Goal: Information Seeking & Learning: Learn about a topic

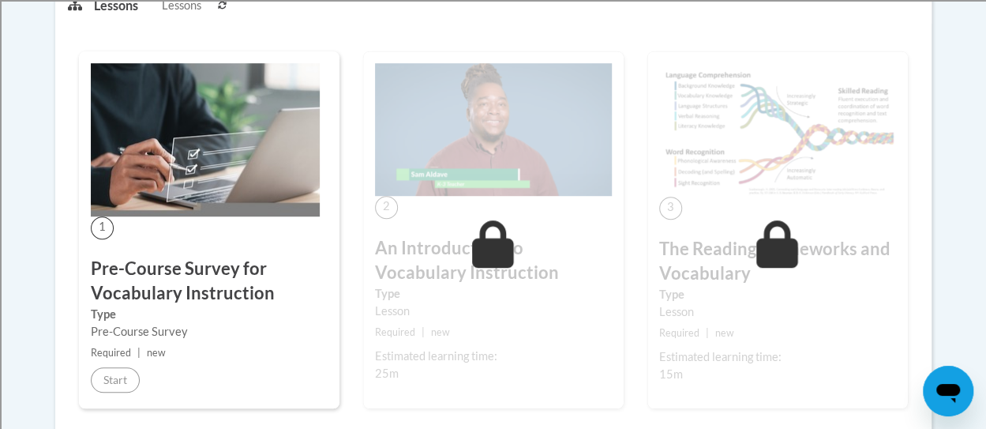
scroll to position [246, 0]
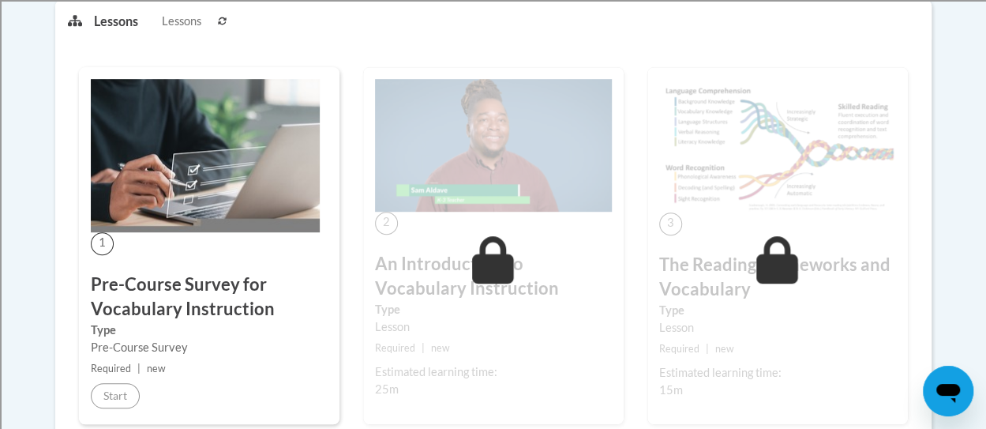
scroll to position [411, 0]
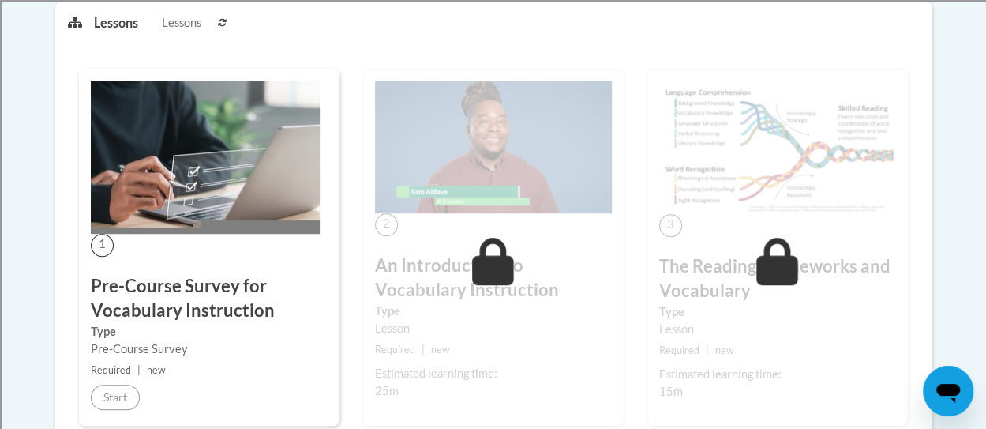
click at [188, 155] on img at bounding box center [205, 157] width 229 height 153
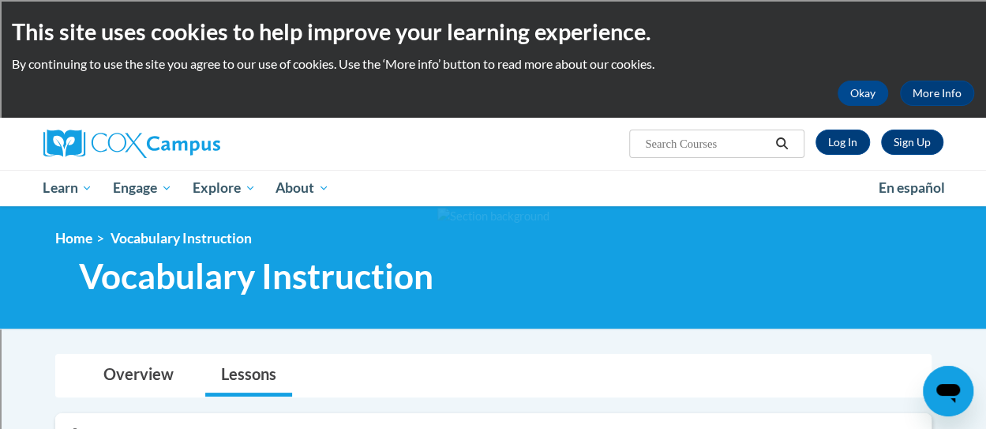
scroll to position [2, 0]
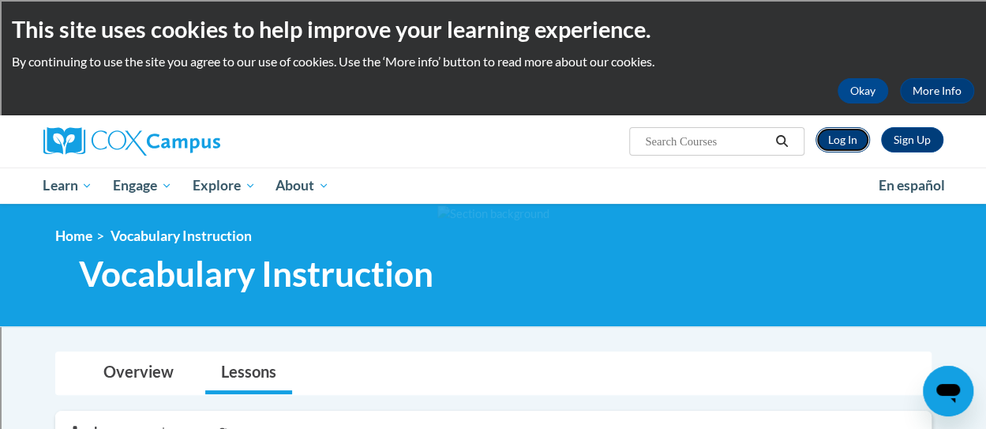
click at [848, 139] on link "Log In" at bounding box center [843, 139] width 54 height 25
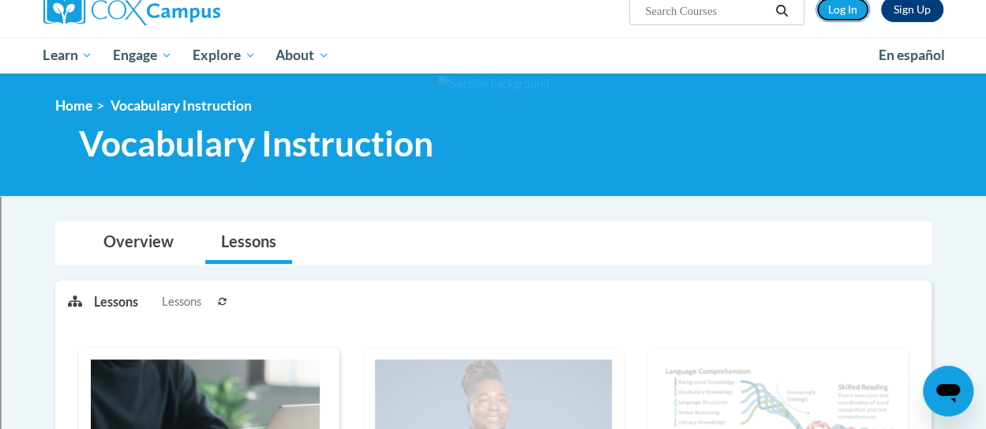
scroll to position [0, 0]
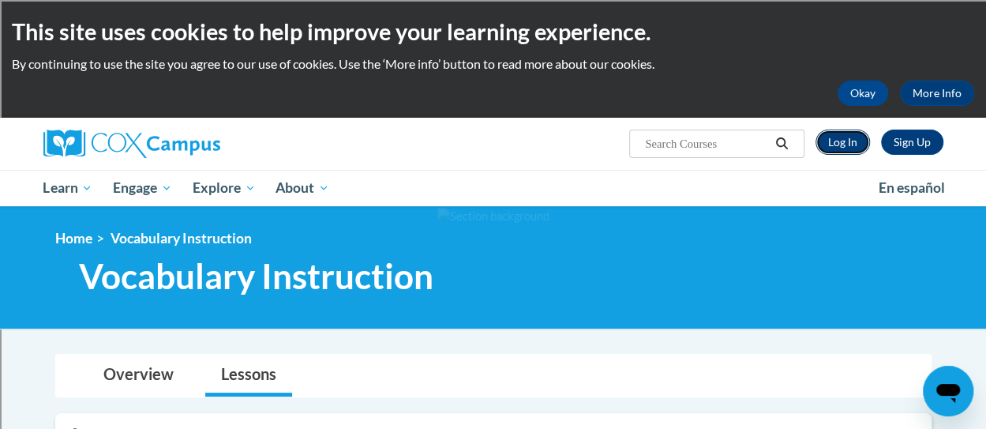
click at [848, 136] on link "Log In" at bounding box center [843, 142] width 54 height 25
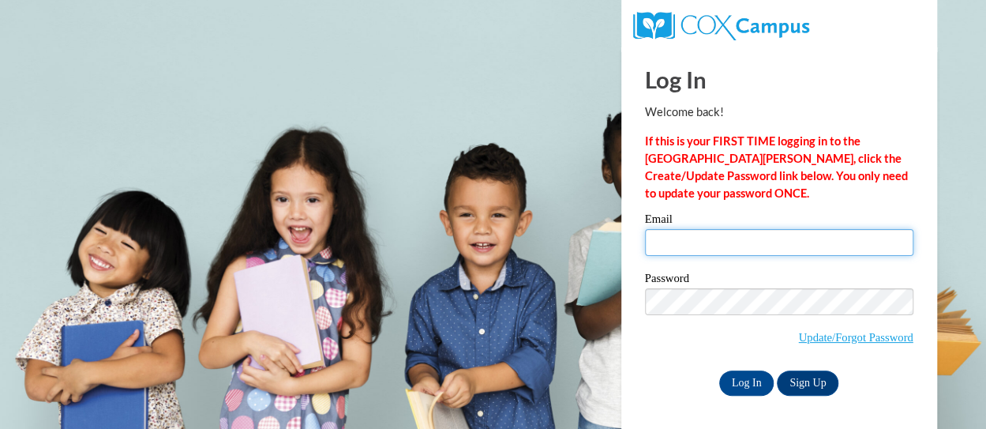
click at [824, 251] on input "Email" at bounding box center [779, 242] width 268 height 27
type input "helskri@sdmfschools.org"
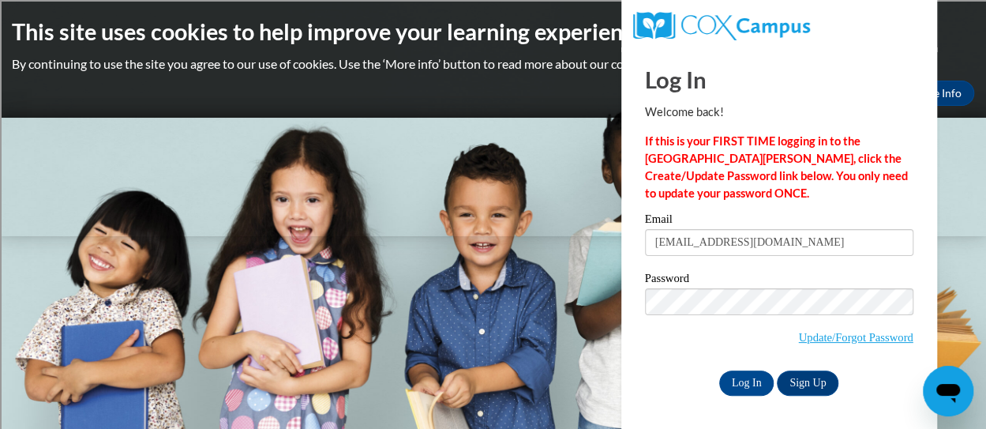
click at [663, 377] on div "Log In Sign Up" at bounding box center [779, 382] width 268 height 25
click at [747, 381] on input "Log In" at bounding box center [746, 382] width 55 height 25
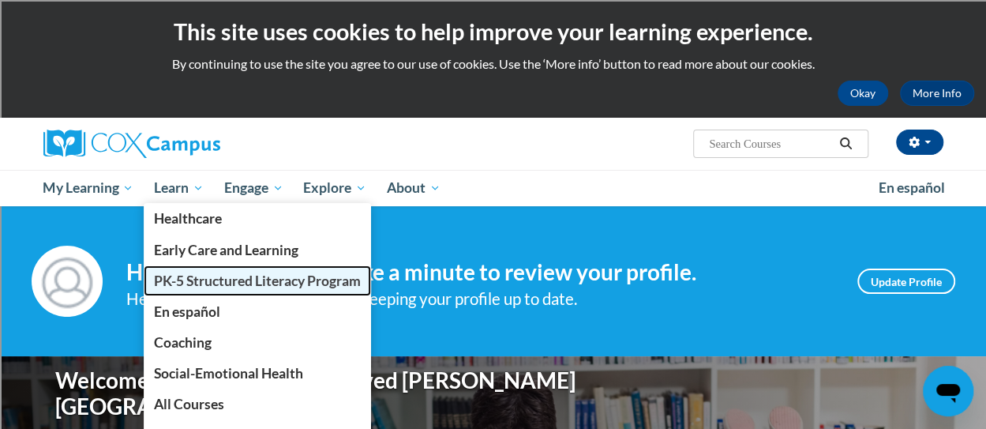
click at [199, 281] on span "PK-5 Structured Literacy Program" at bounding box center [257, 280] width 207 height 17
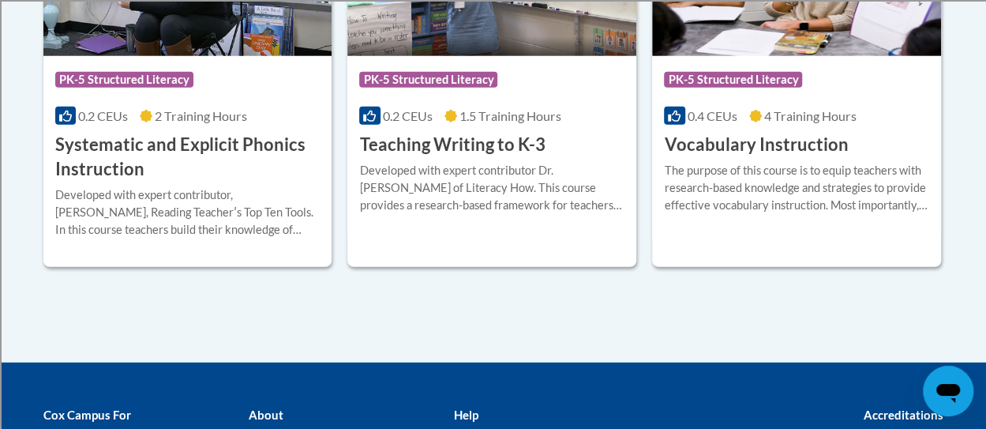
scroll to position [2059, 0]
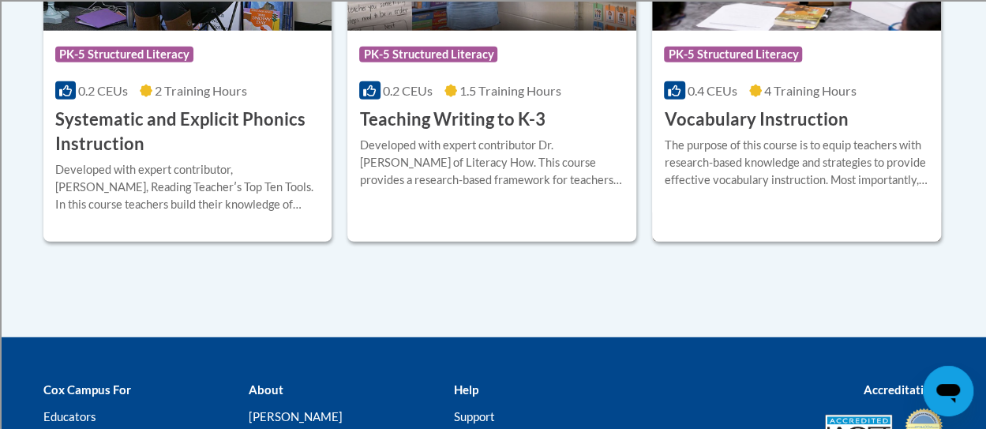
click at [745, 181] on div "The purpose of this course is to equip teachers with research-based knowledge a…" at bounding box center [796, 163] width 265 height 52
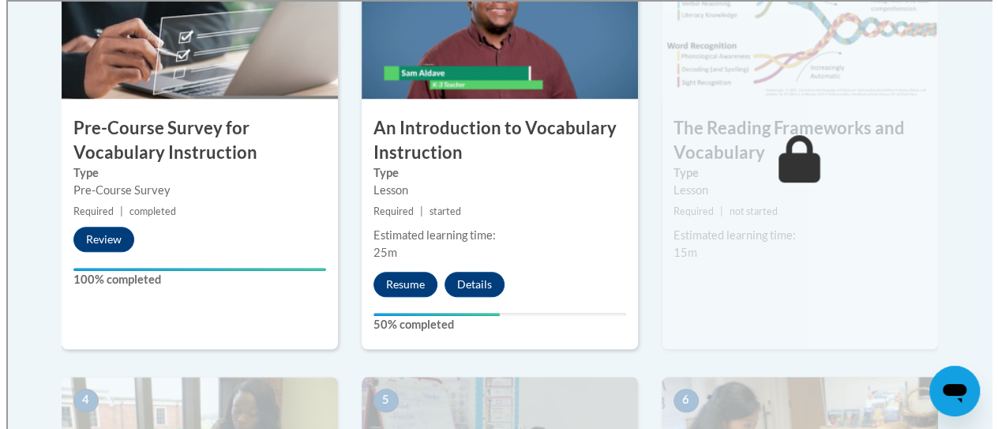
scroll to position [606, 0]
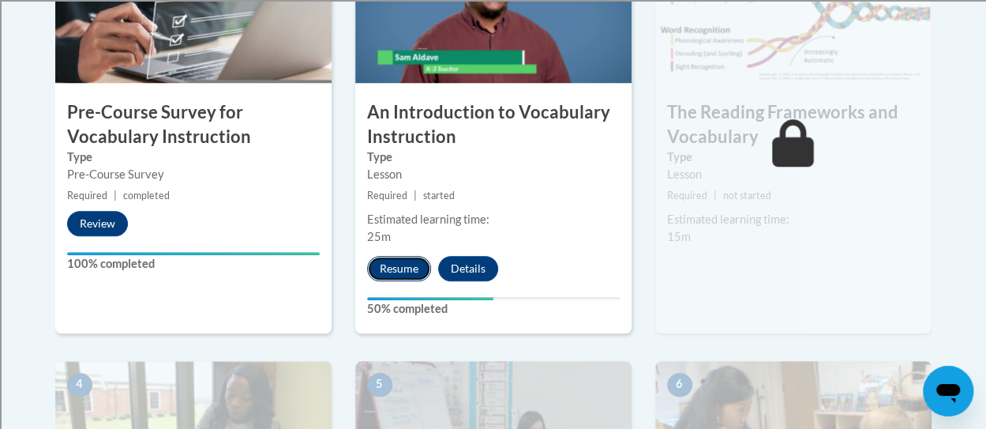
click at [405, 266] on button "Resume" at bounding box center [399, 268] width 64 height 25
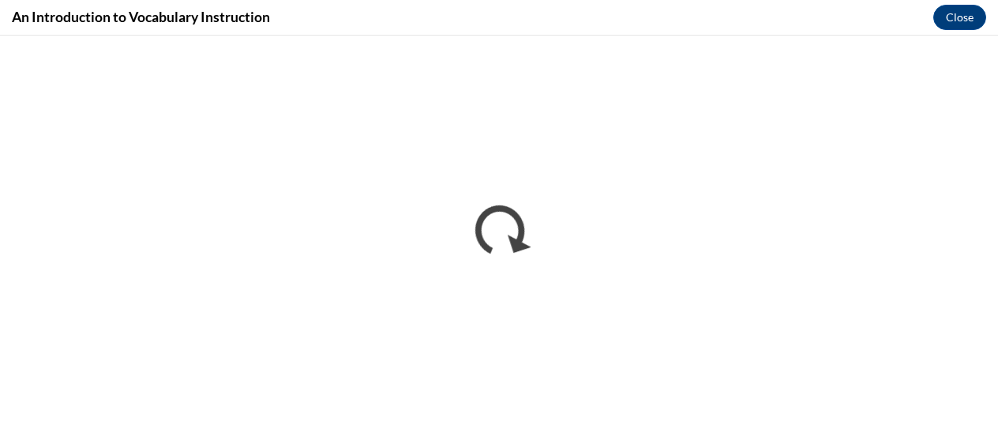
scroll to position [0, 0]
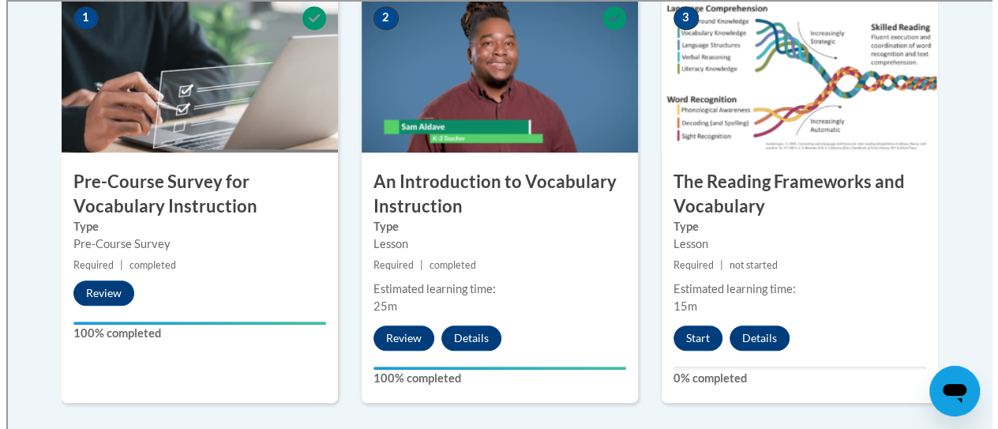
scroll to position [527, 0]
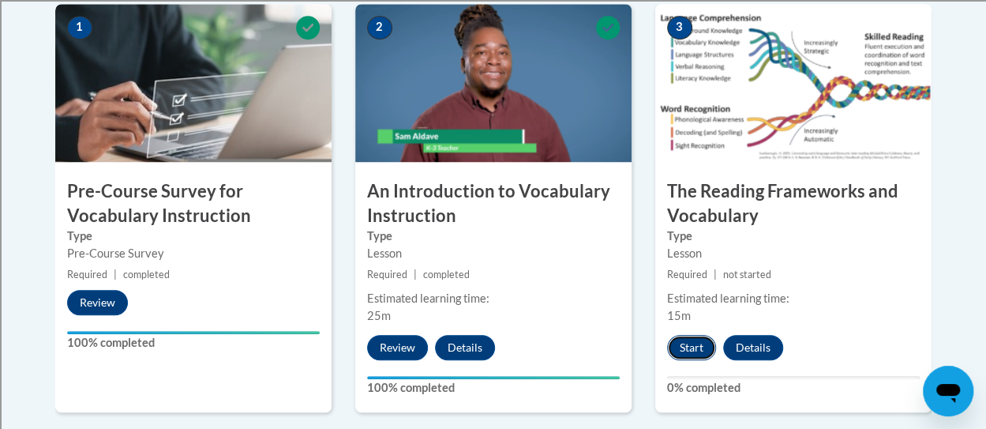
click at [701, 339] on button "Start" at bounding box center [691, 347] width 49 height 25
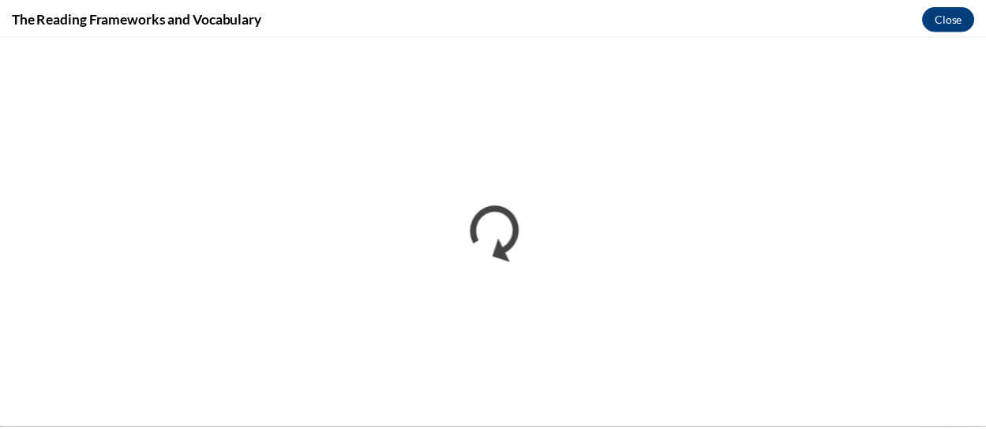
scroll to position [0, 0]
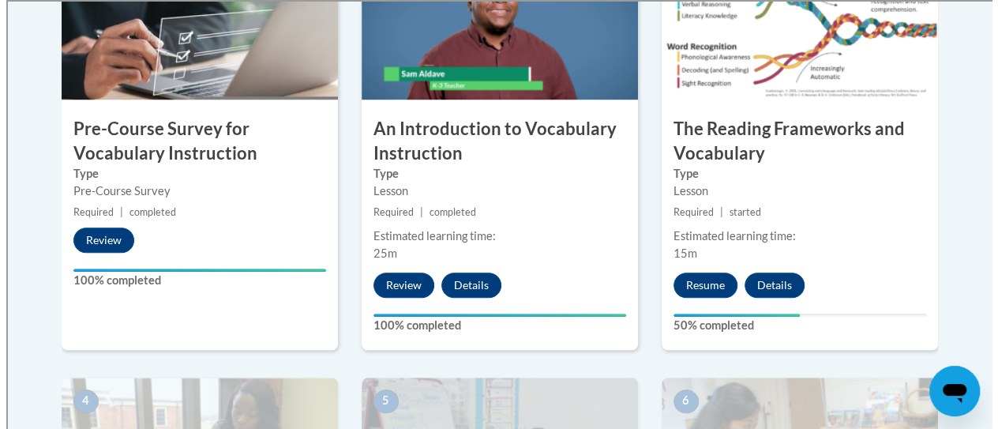
scroll to position [588, 0]
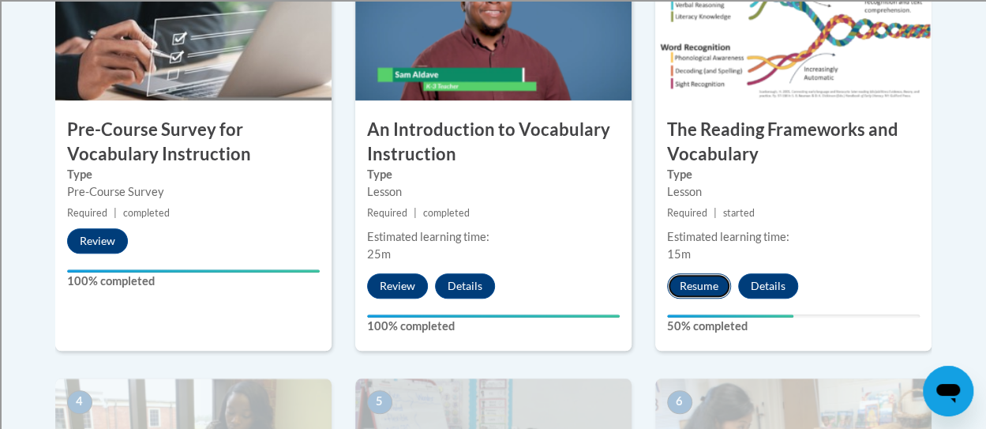
click at [717, 287] on button "Resume" at bounding box center [699, 285] width 64 height 25
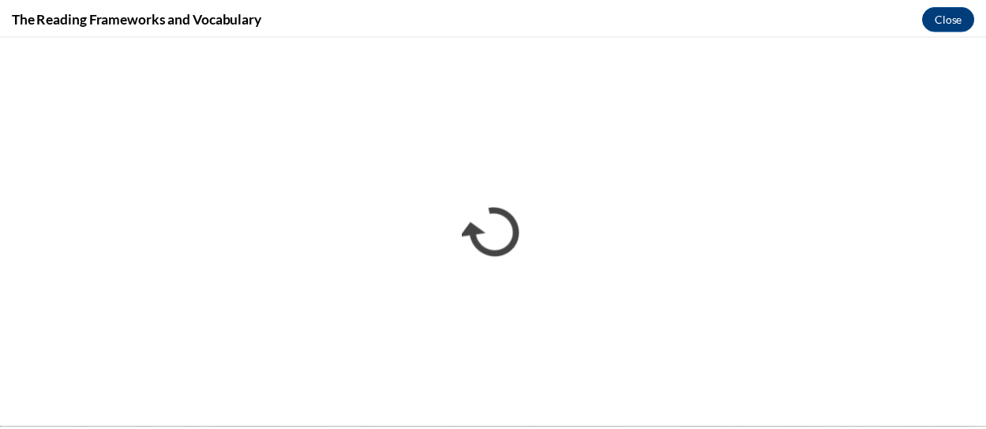
scroll to position [0, 0]
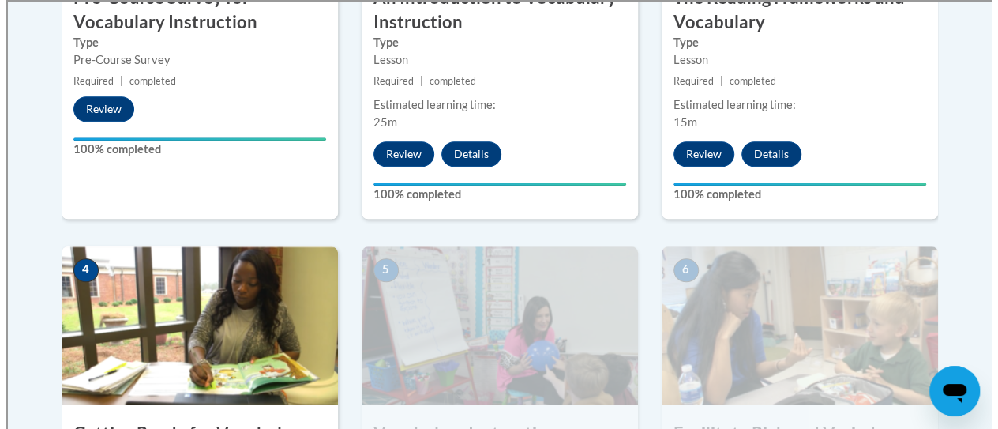
scroll to position [978, 0]
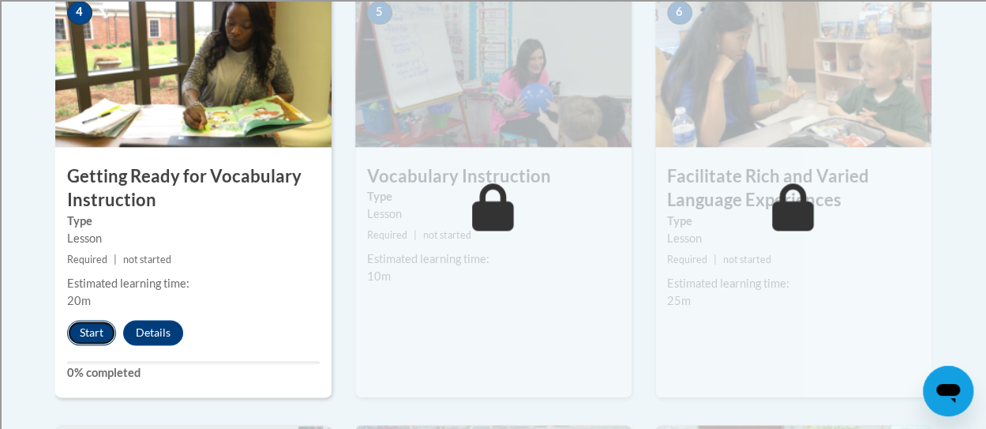
click at [103, 329] on button "Start" at bounding box center [91, 332] width 49 height 25
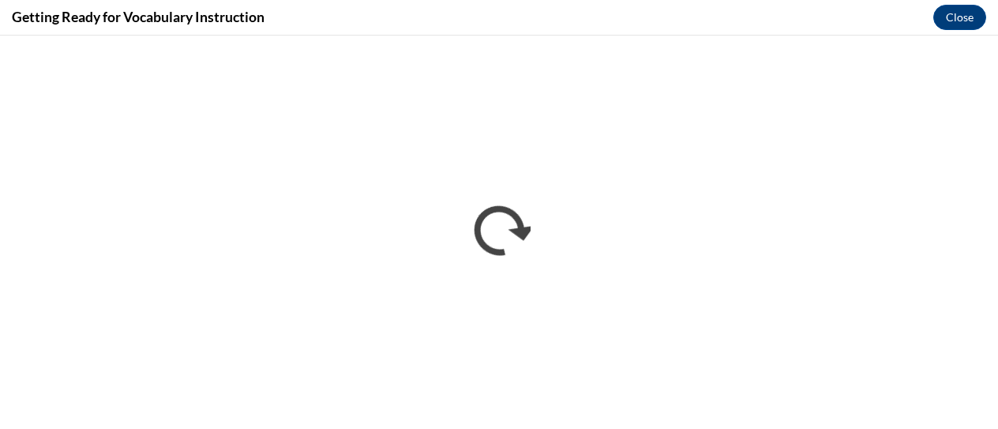
scroll to position [0, 0]
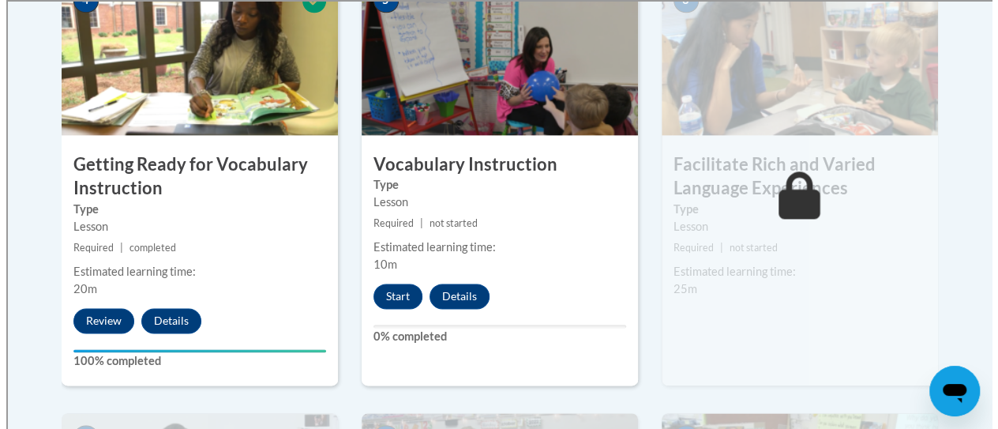
scroll to position [989, 0]
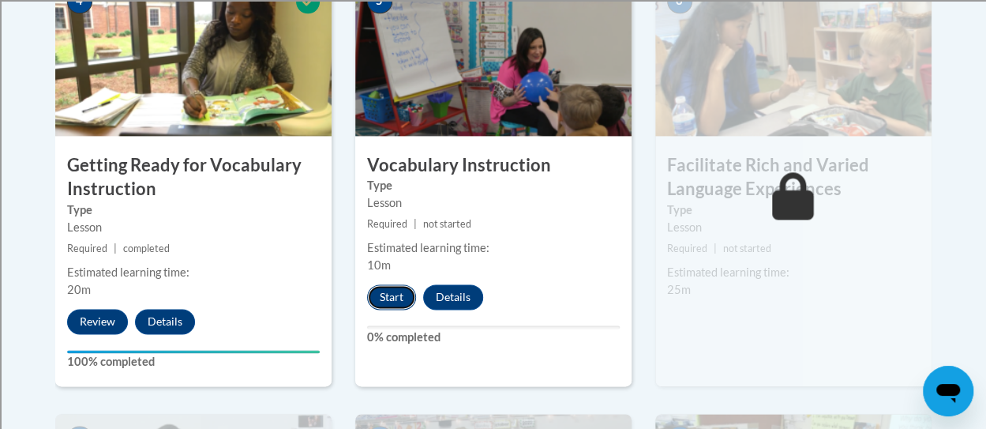
click at [385, 295] on button "Start" at bounding box center [391, 296] width 49 height 25
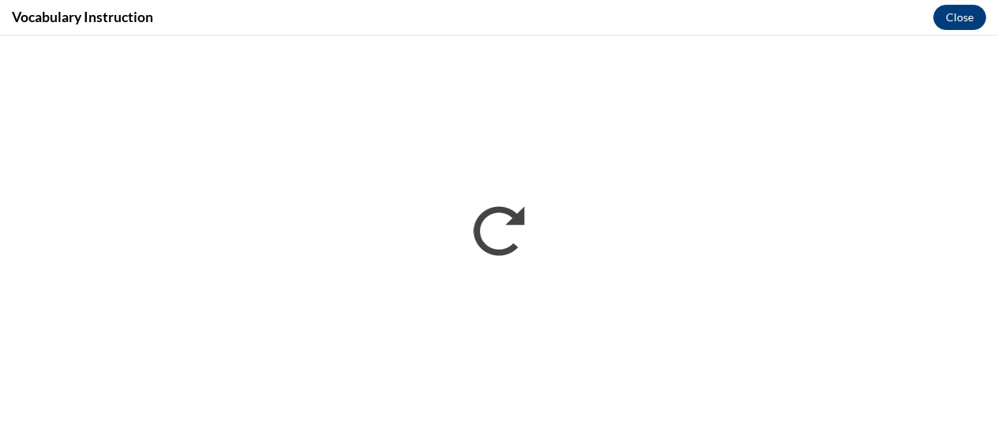
scroll to position [0, 0]
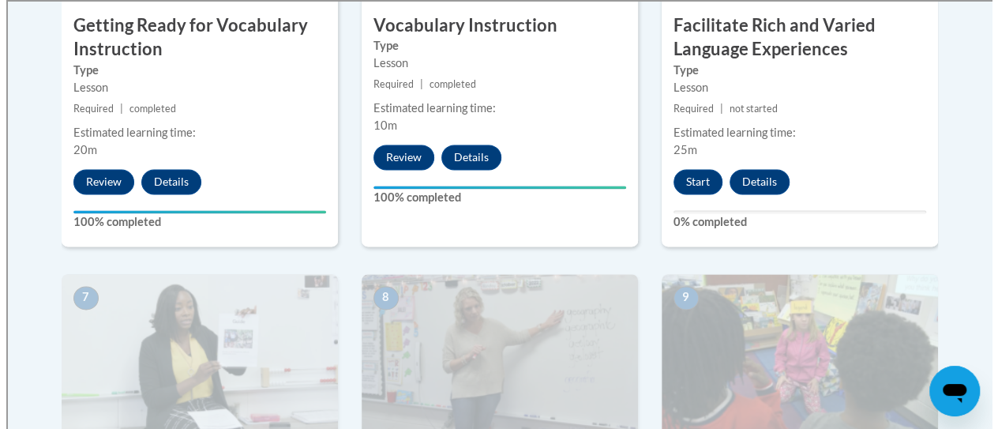
scroll to position [1128, 0]
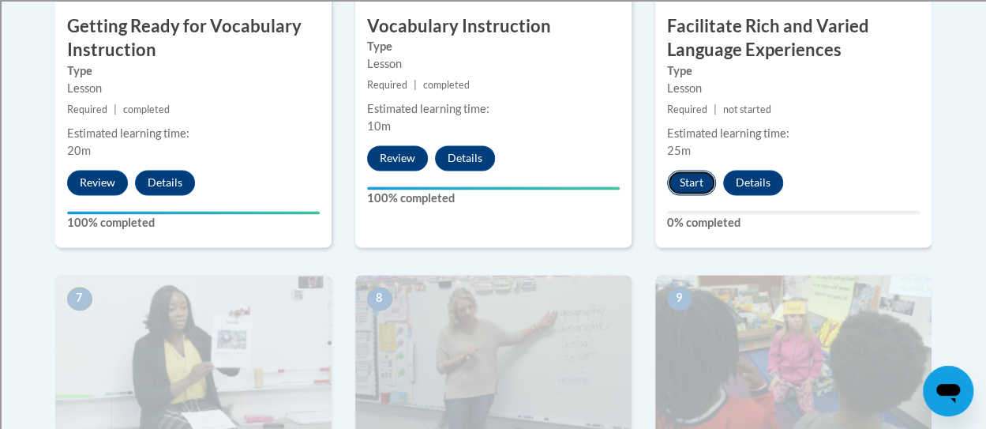
click at [691, 182] on button "Start" at bounding box center [691, 182] width 49 height 25
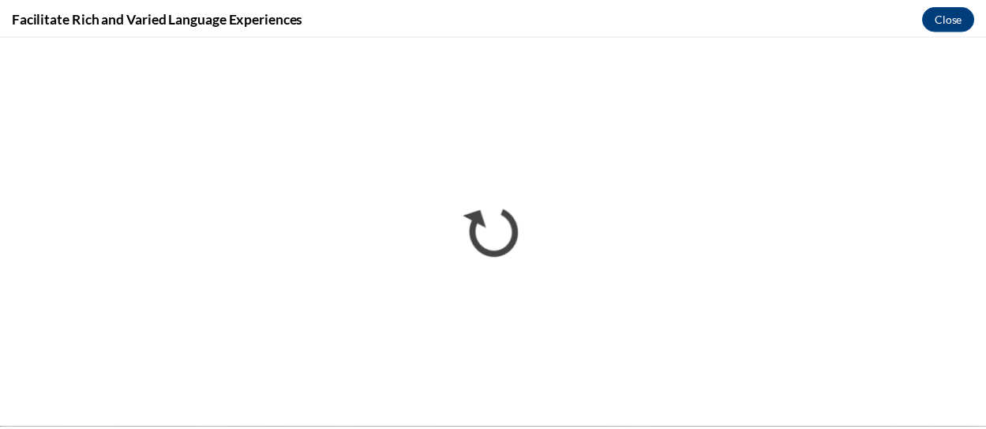
scroll to position [0, 0]
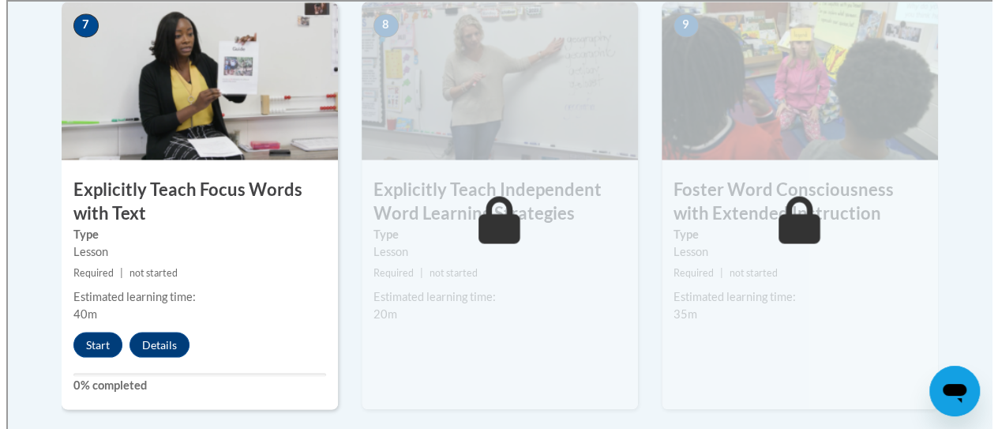
scroll to position [1399, 0]
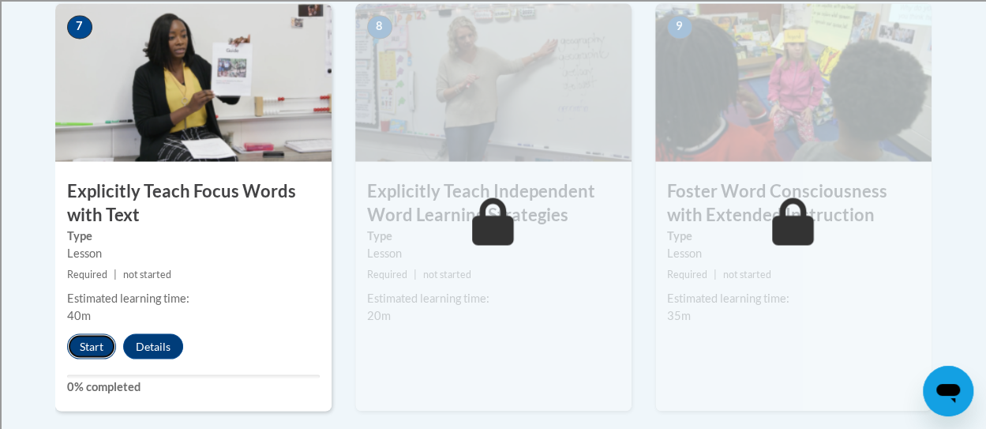
click at [86, 347] on button "Start" at bounding box center [91, 345] width 49 height 25
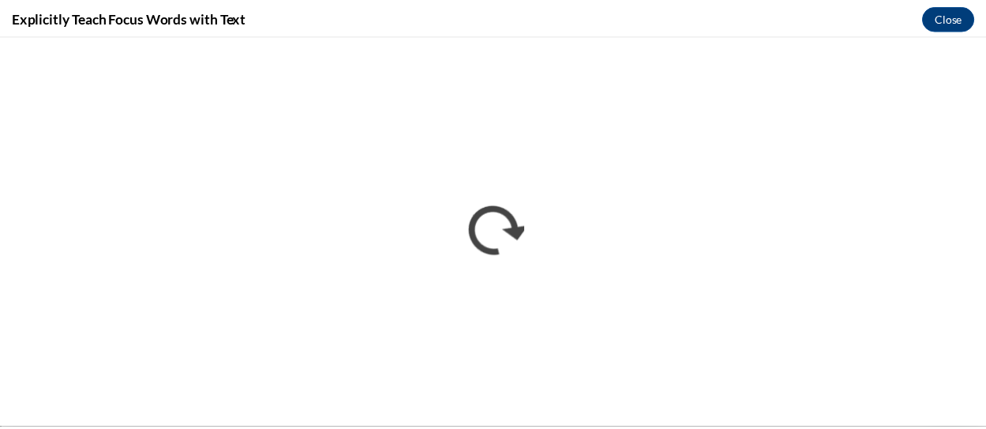
scroll to position [0, 0]
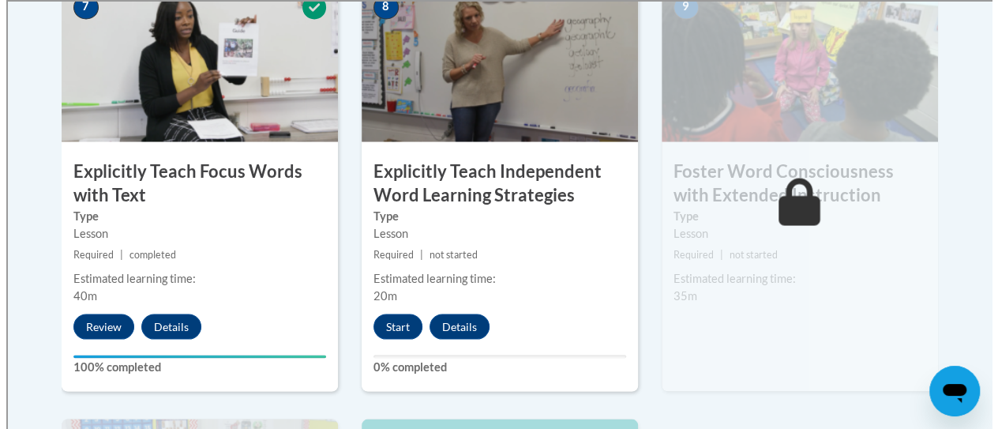
scroll to position [1417, 0]
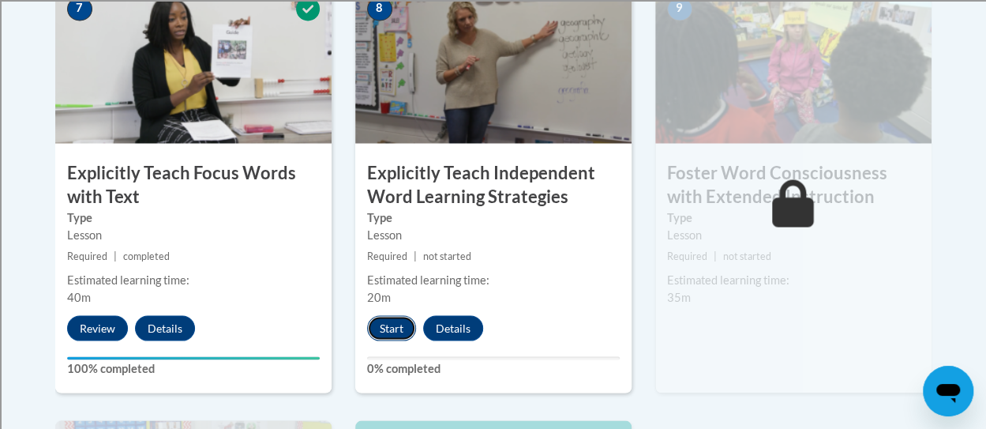
click at [384, 325] on button "Start" at bounding box center [391, 327] width 49 height 25
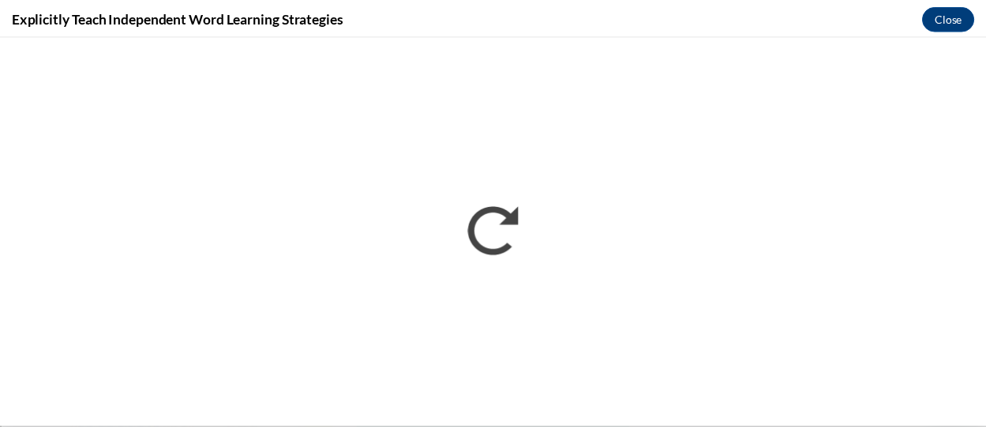
scroll to position [0, 0]
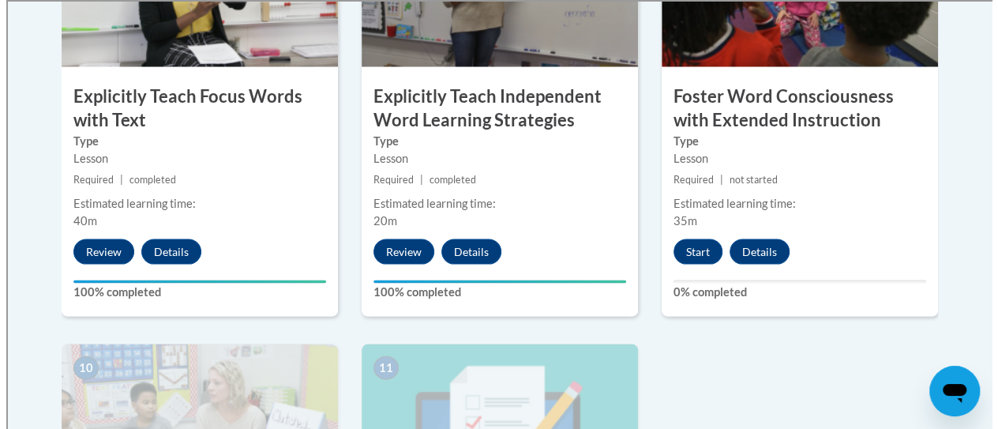
scroll to position [1491, 0]
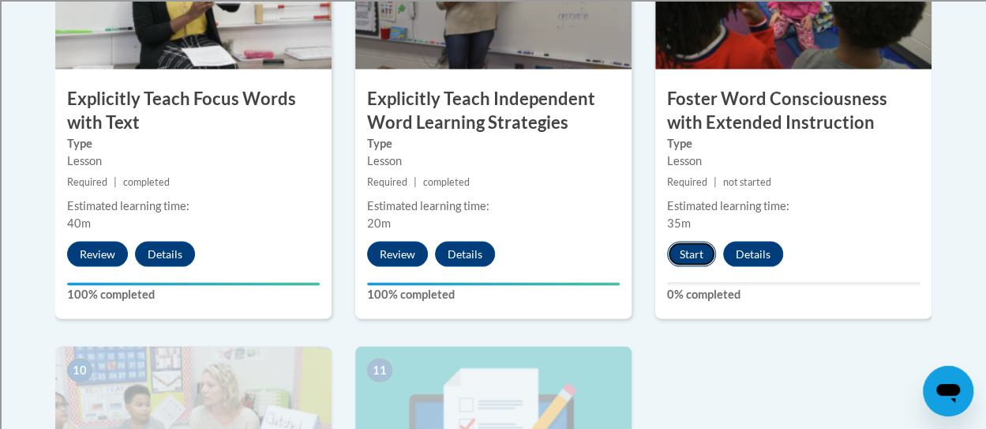
click at [690, 253] on button "Start" at bounding box center [691, 254] width 49 height 25
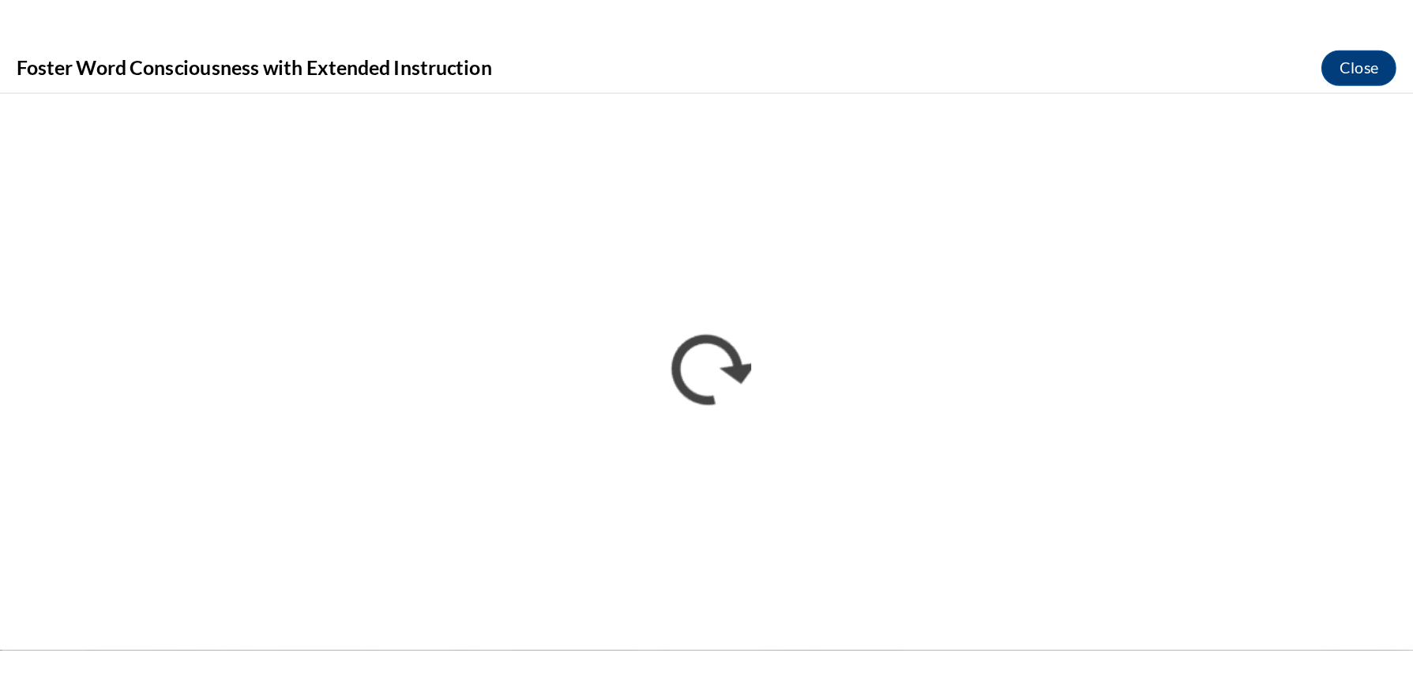
scroll to position [0, 0]
